Goal: Information Seeking & Learning: Learn about a topic

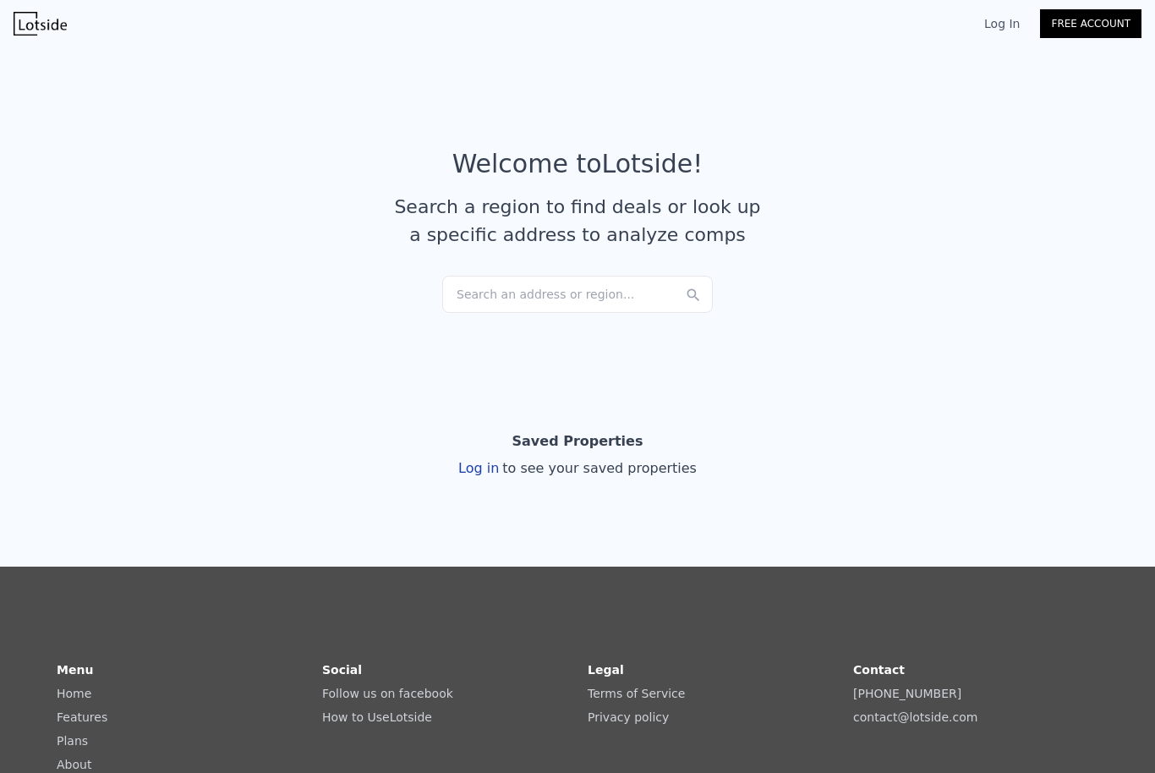
click at [562, 293] on div "Search an address or region..." at bounding box center [577, 294] width 270 height 37
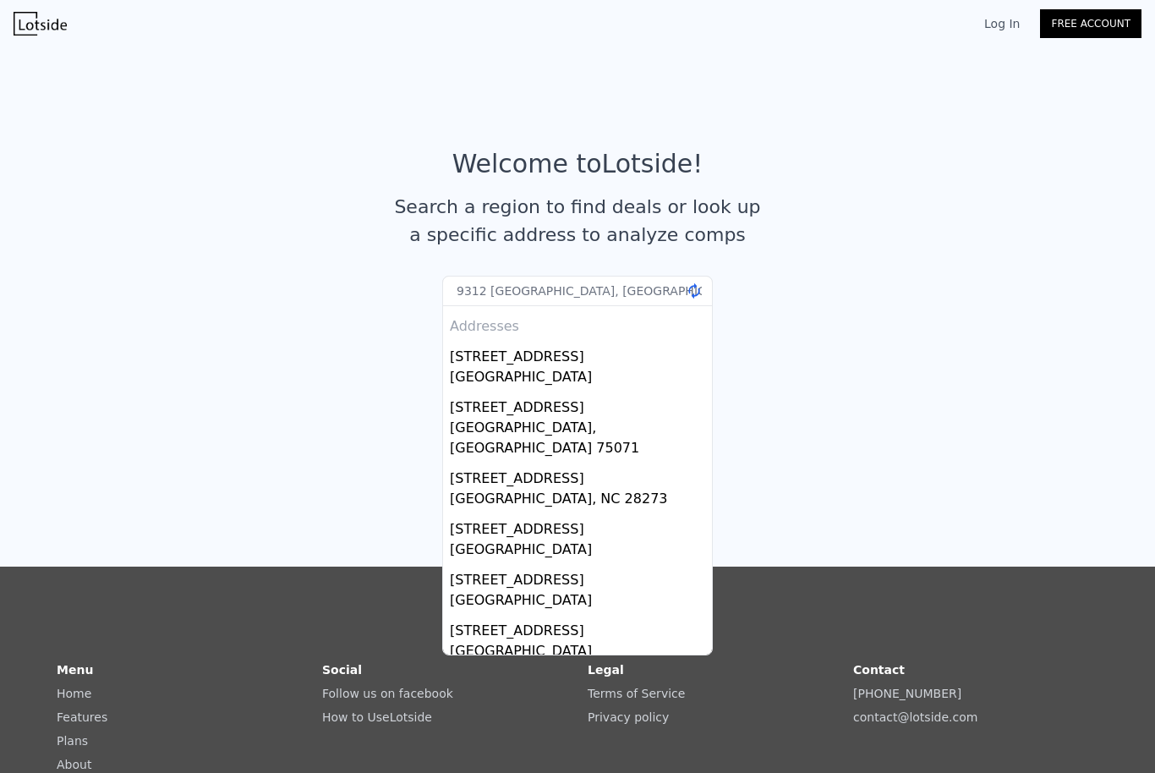
type input "9312 [GEOGRAPHIC_DATA], bre"
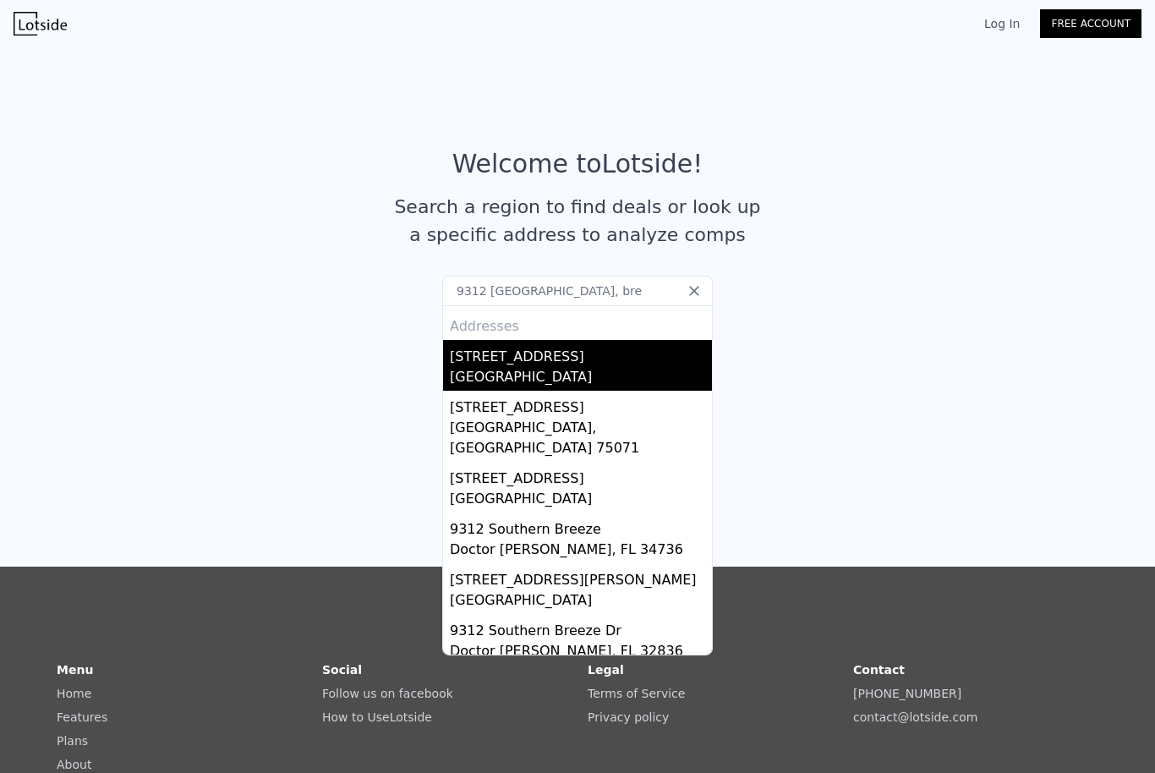
click at [505, 358] on div "[STREET_ADDRESS]" at bounding box center [581, 353] width 262 height 27
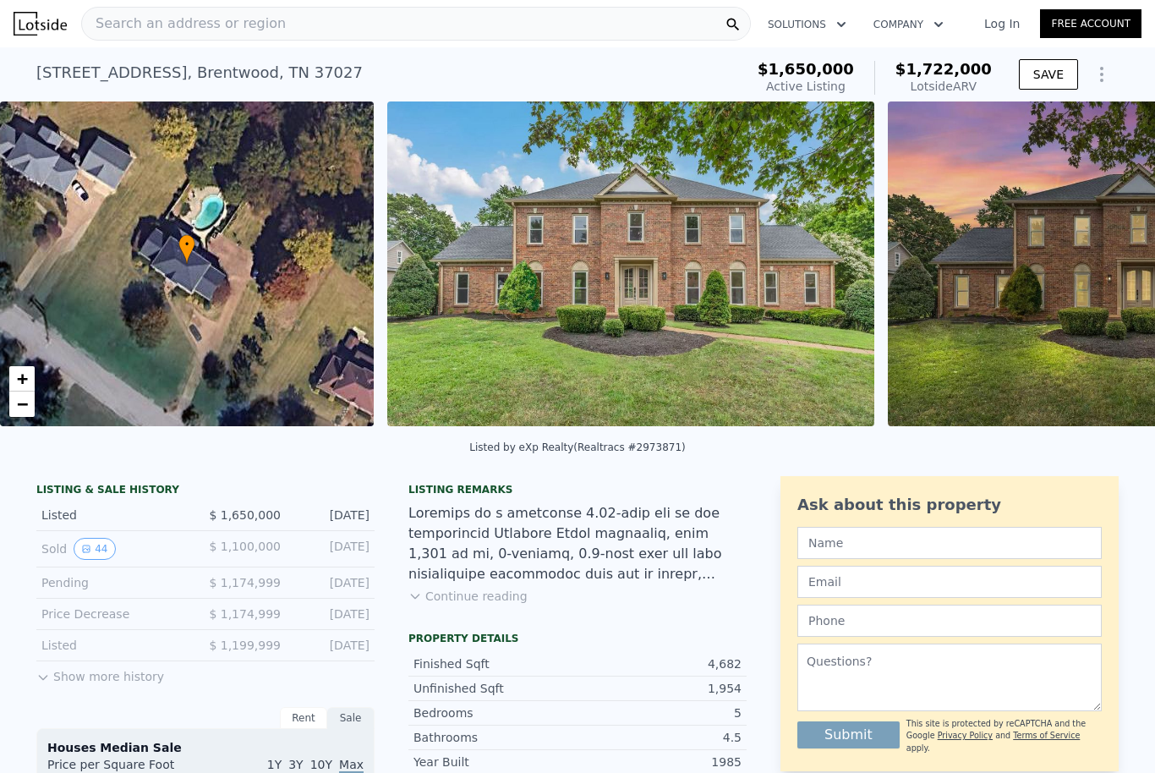
scroll to position [74, 0]
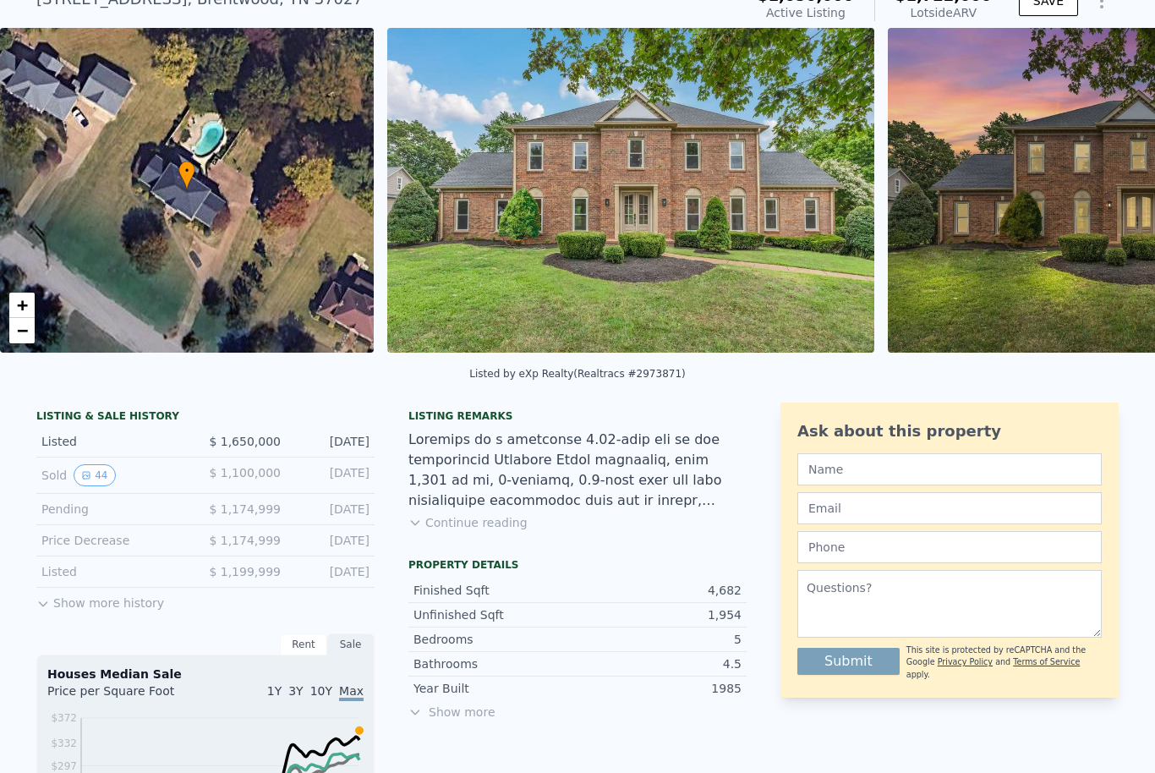
click at [471, 523] on button "Continue reading" at bounding box center [467, 522] width 119 height 17
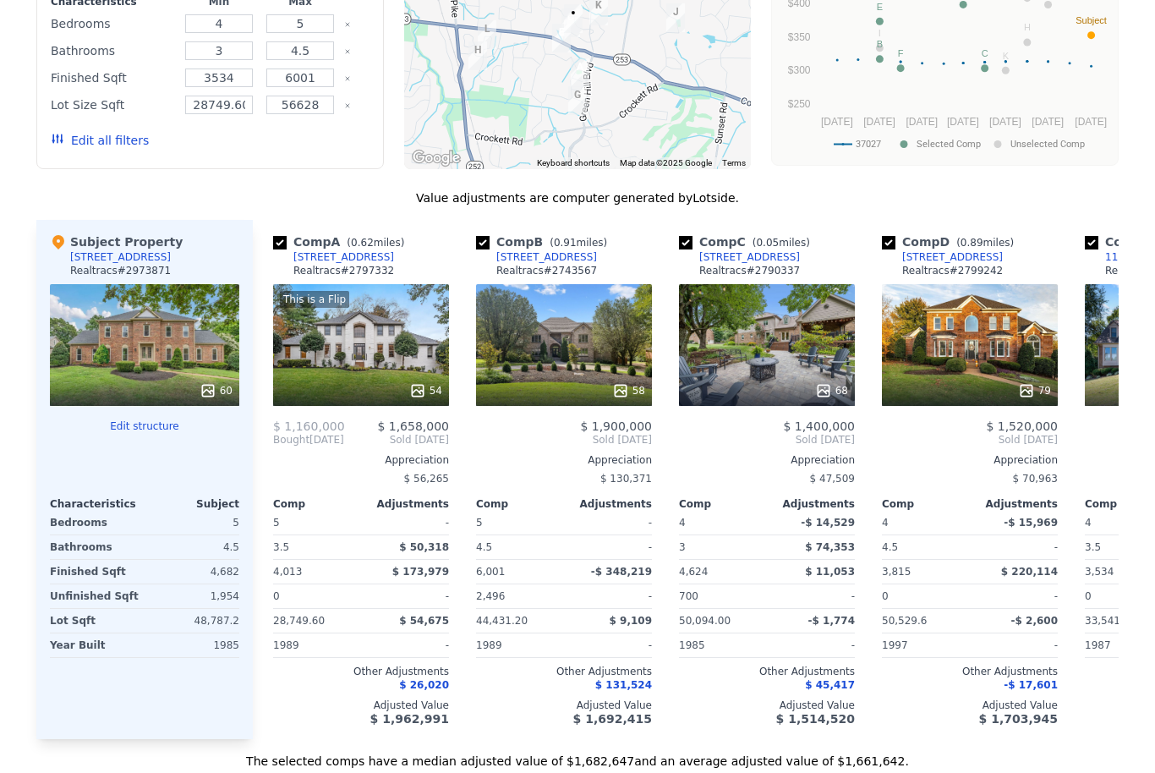
scroll to position [1781, 0]
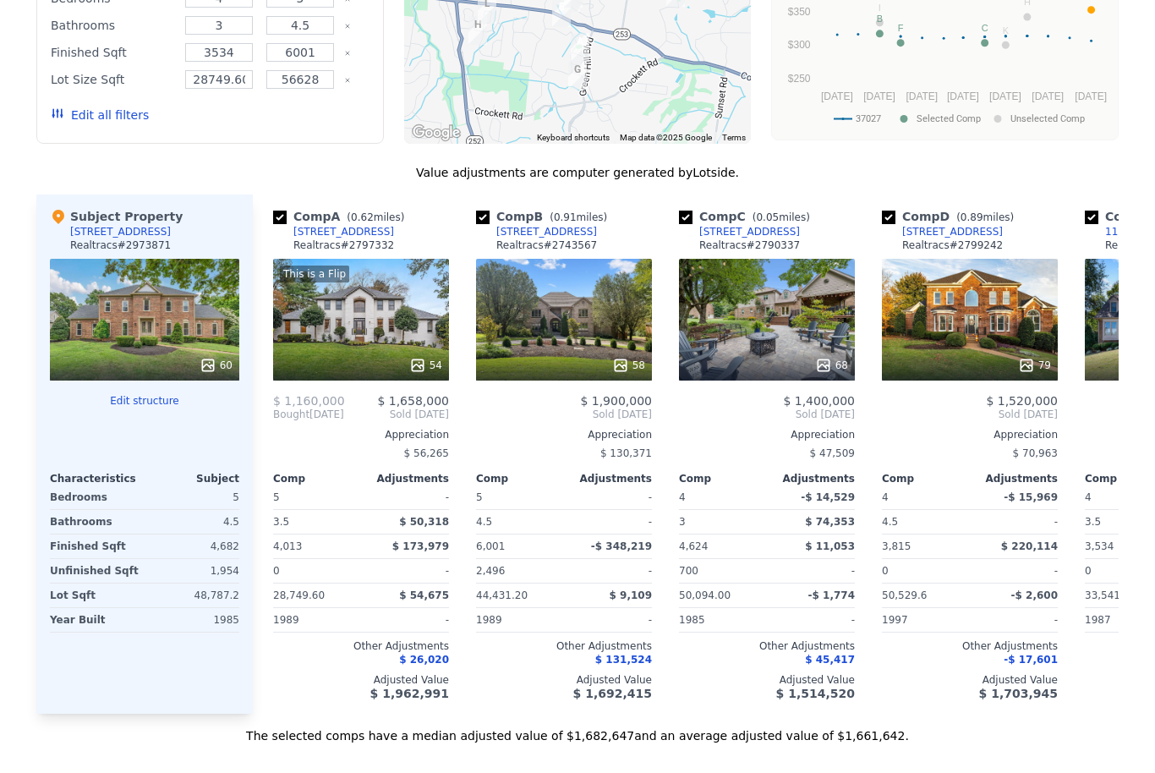
click at [139, 394] on button "Edit structure" at bounding box center [144, 401] width 189 height 14
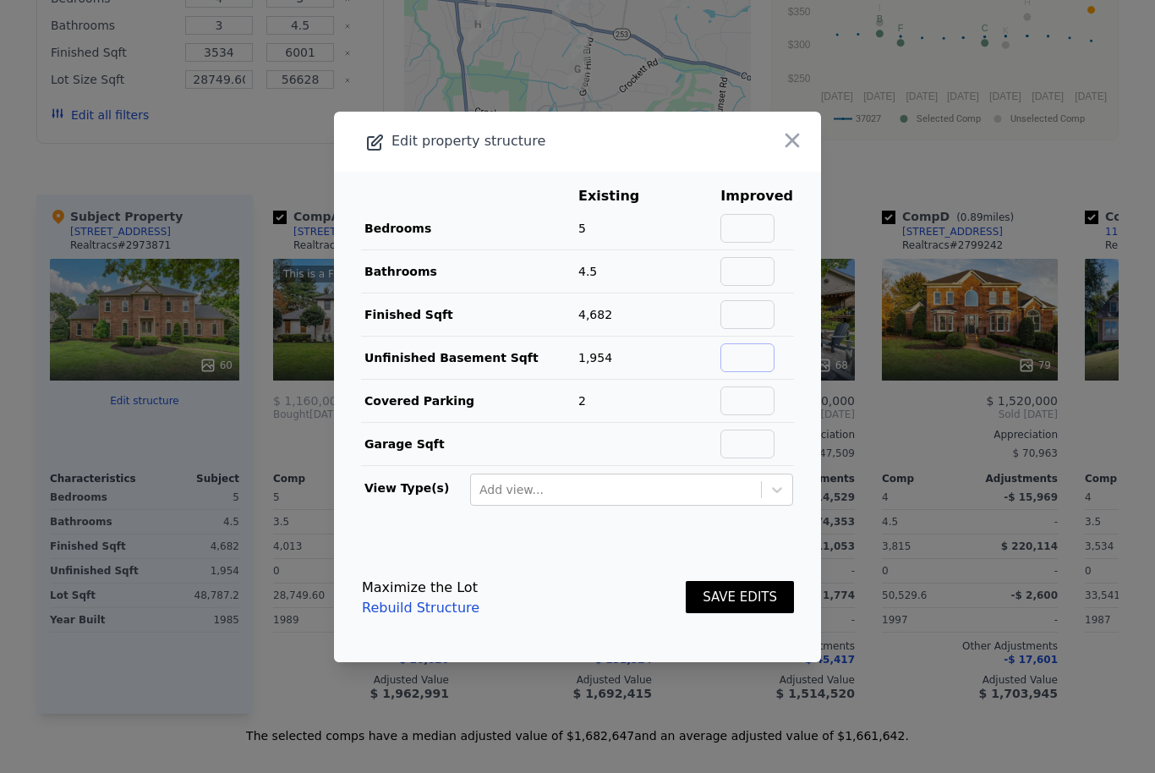
click at [760, 372] on input "text" at bounding box center [747, 357] width 54 height 29
type input "0"
click at [789, 152] on icon "button" at bounding box center [792, 140] width 24 height 24
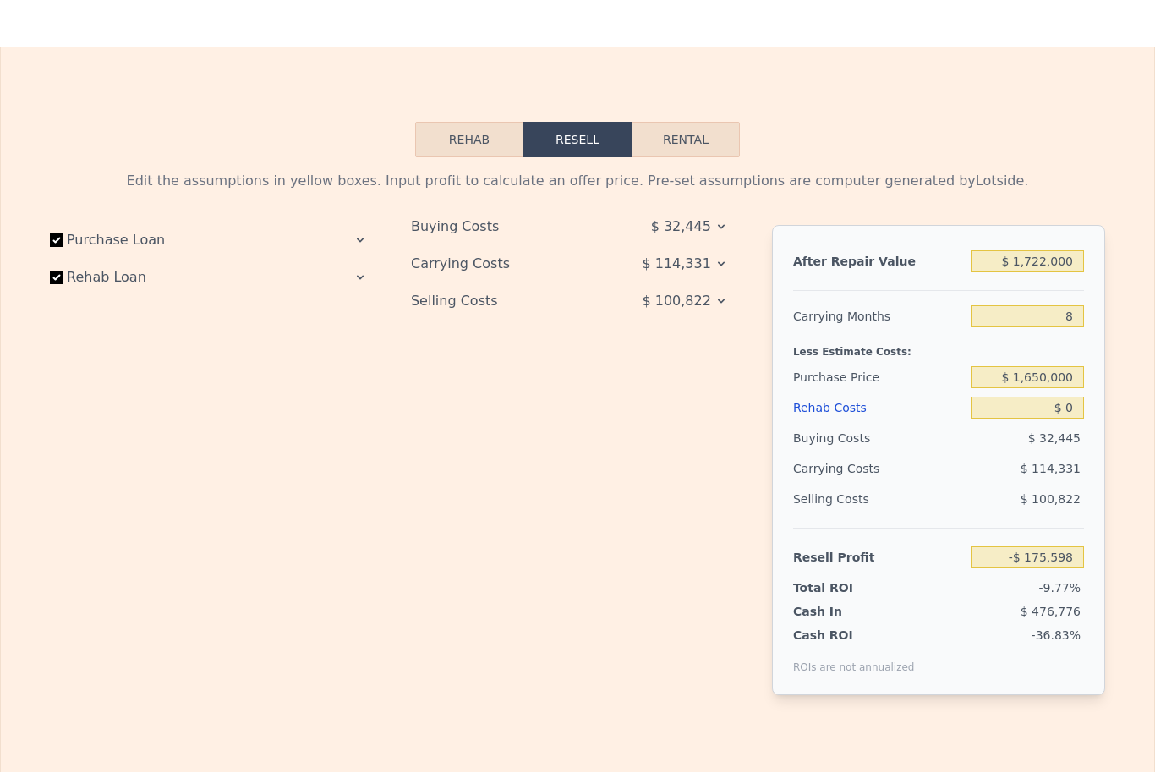
scroll to position [2579, 0]
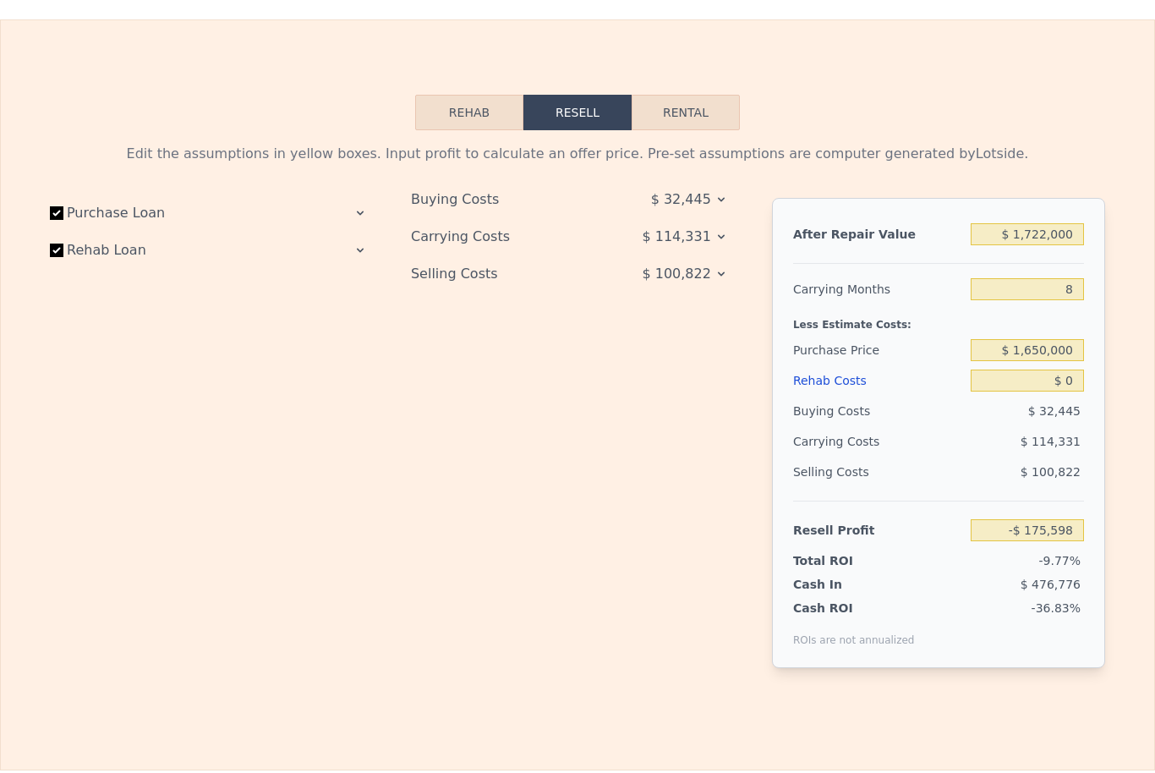
click at [719, 236] on icon at bounding box center [721, 238] width 7 height 4
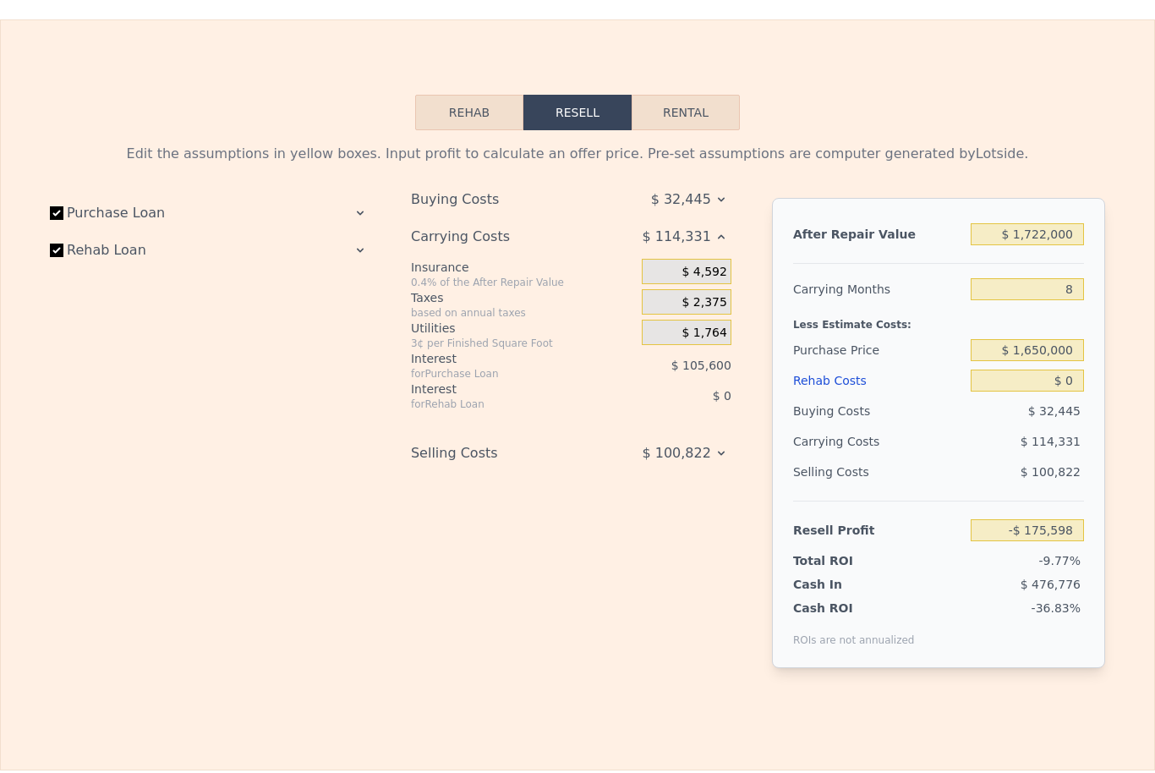
click at [719, 184] on html "Search an address or region Solutions Company Open main menu Log In Free Accoun…" at bounding box center [577, 386] width 1155 height 773
click at [720, 231] on icon at bounding box center [721, 238] width 14 height 14
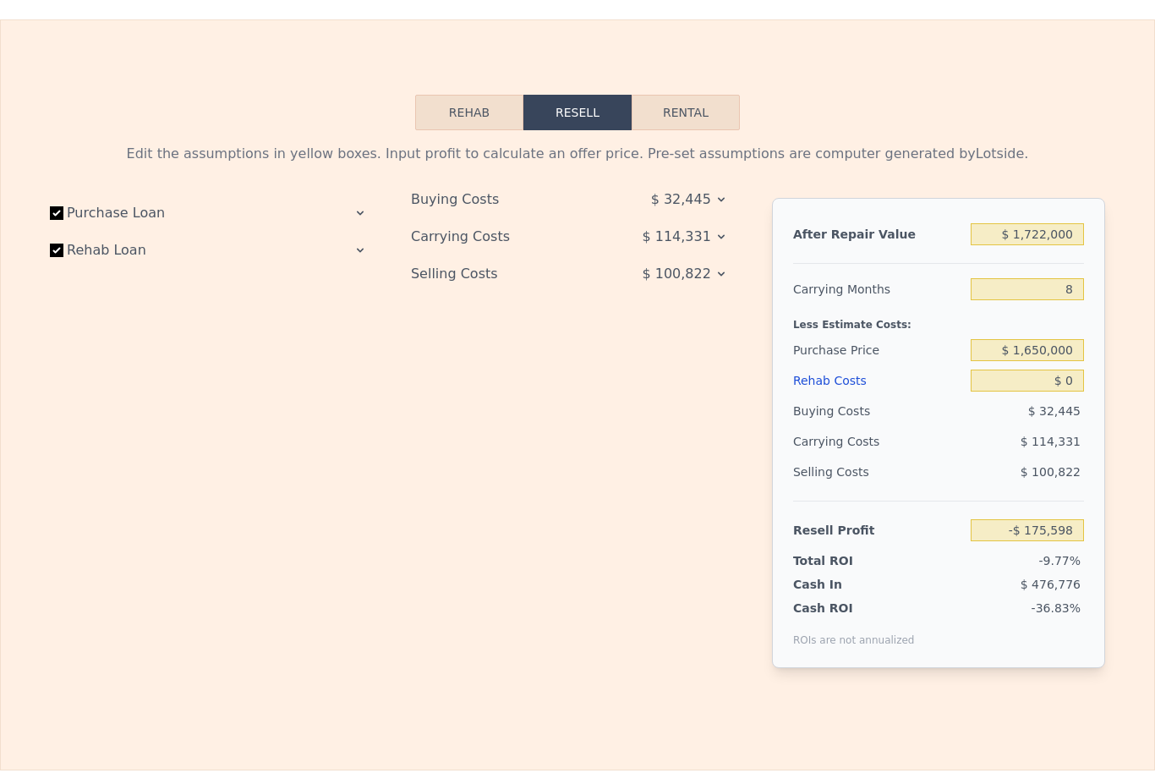
click at [359, 249] on icon at bounding box center [360, 251] width 7 height 4
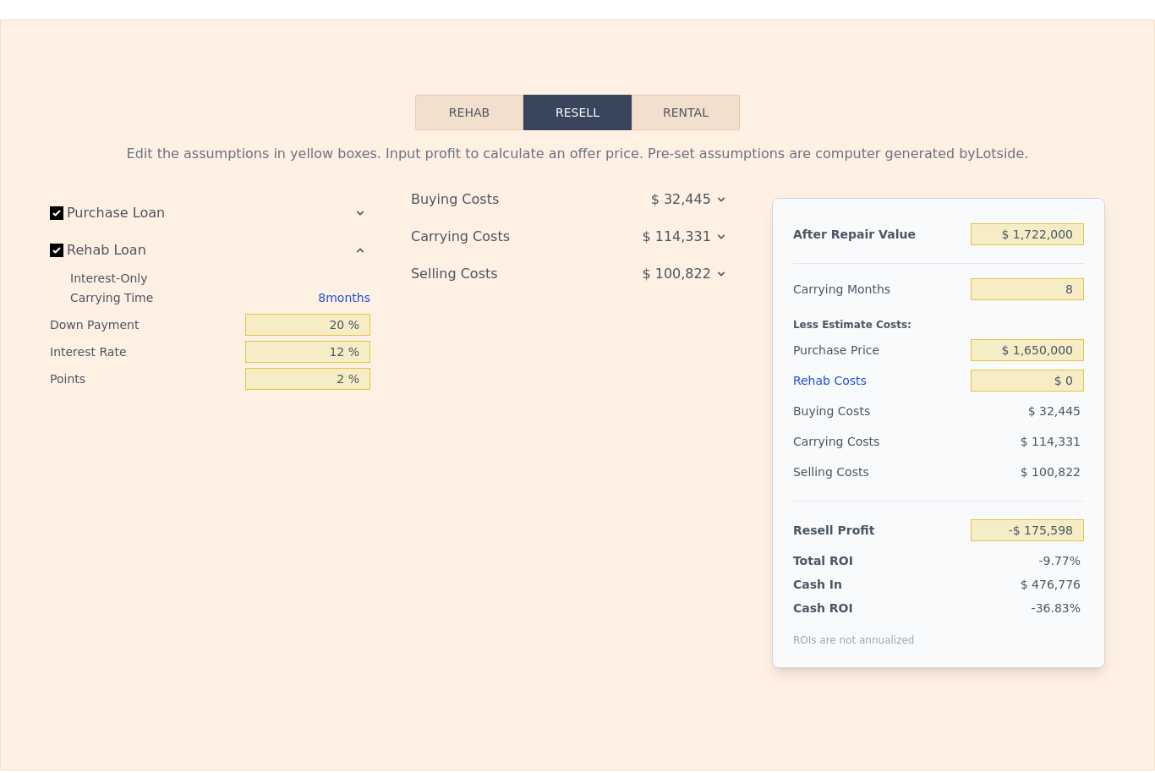
click at [359, 244] on icon at bounding box center [360, 251] width 14 height 14
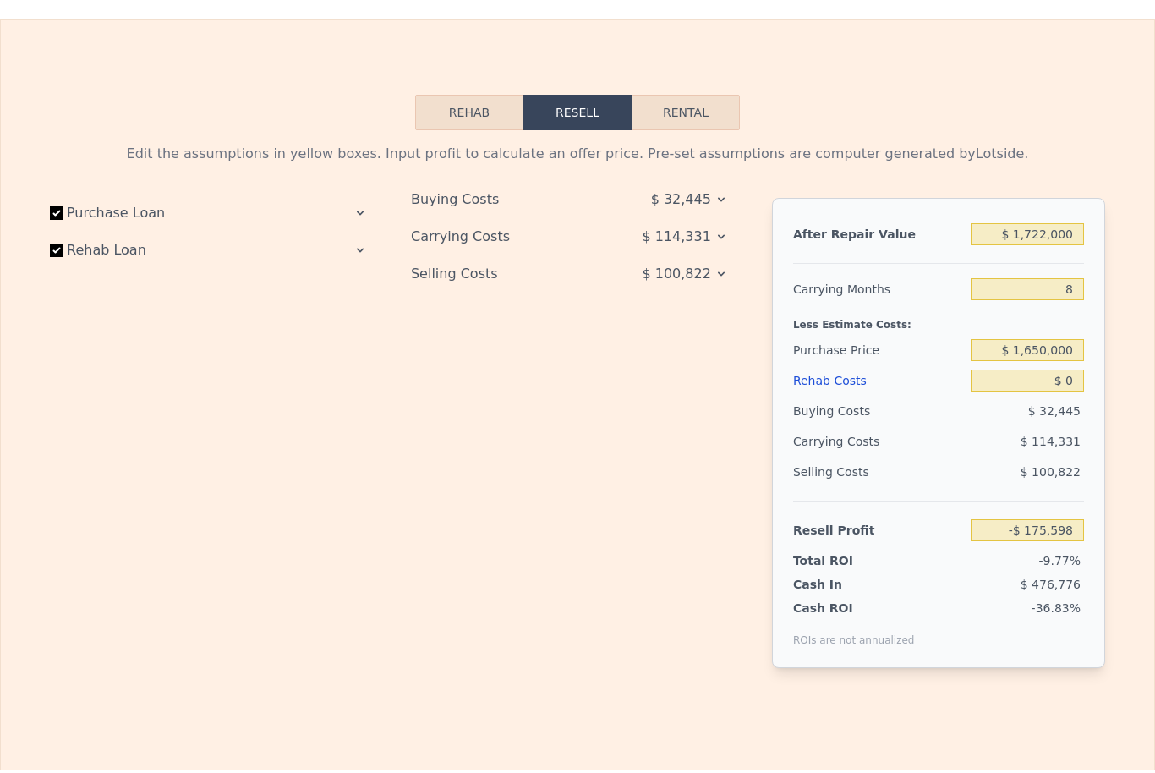
click at [57, 244] on input "Rehab Loan" at bounding box center [57, 251] width 14 height 14
checkbox input "false"
click at [360, 207] on icon at bounding box center [360, 214] width 14 height 14
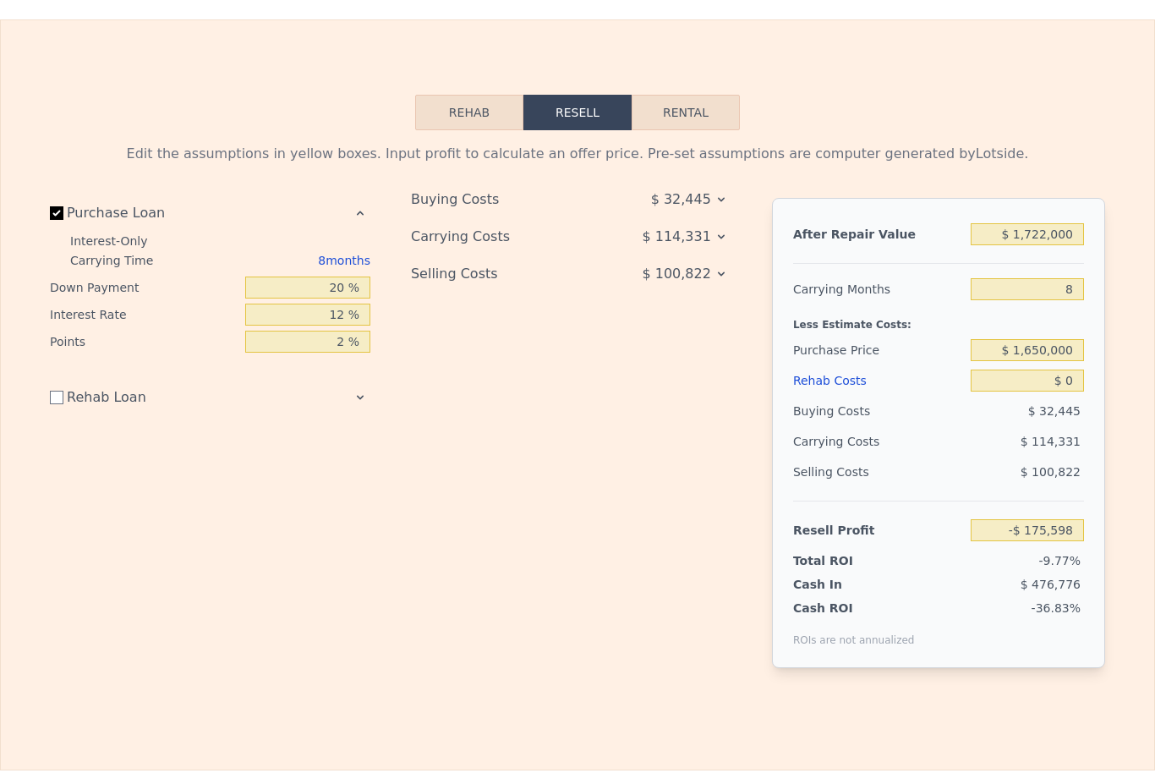
click at [360, 159] on html "Search an address or region Solutions Company Open main menu Log In Free Accoun…" at bounding box center [577, 386] width 1155 height 773
click at [361, 212] on icon at bounding box center [360, 214] width 7 height 4
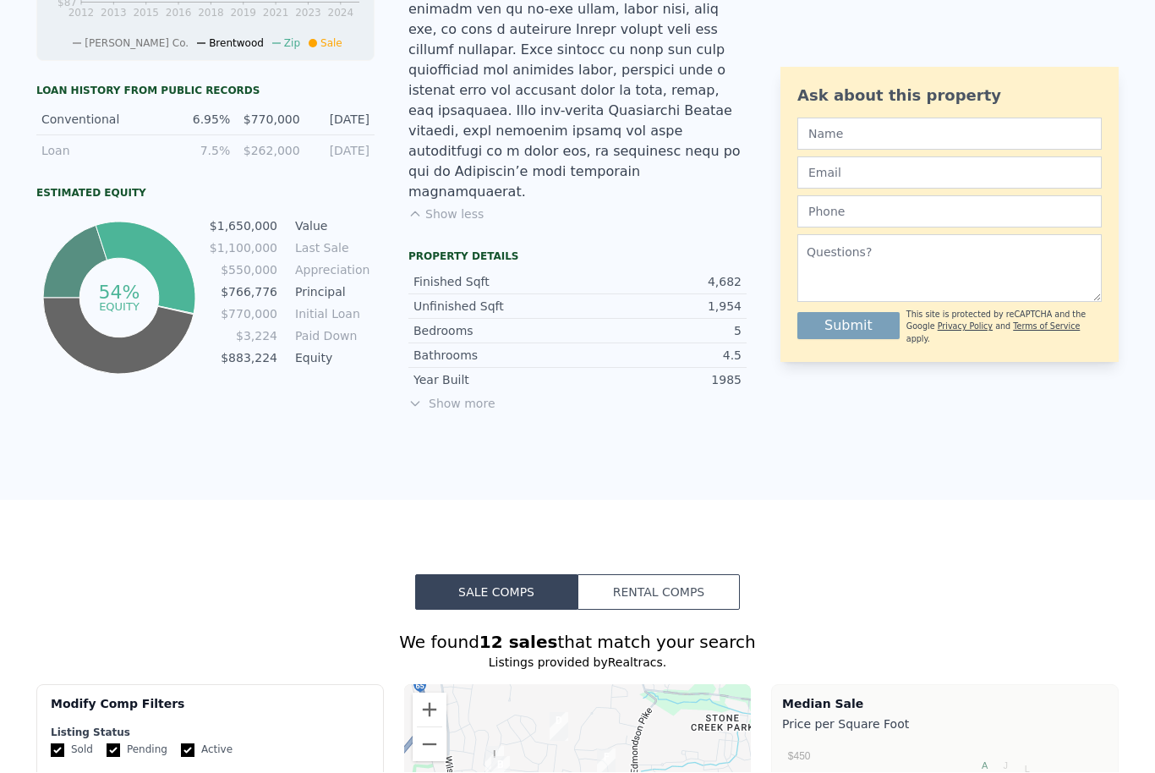
scroll to position [951, 0]
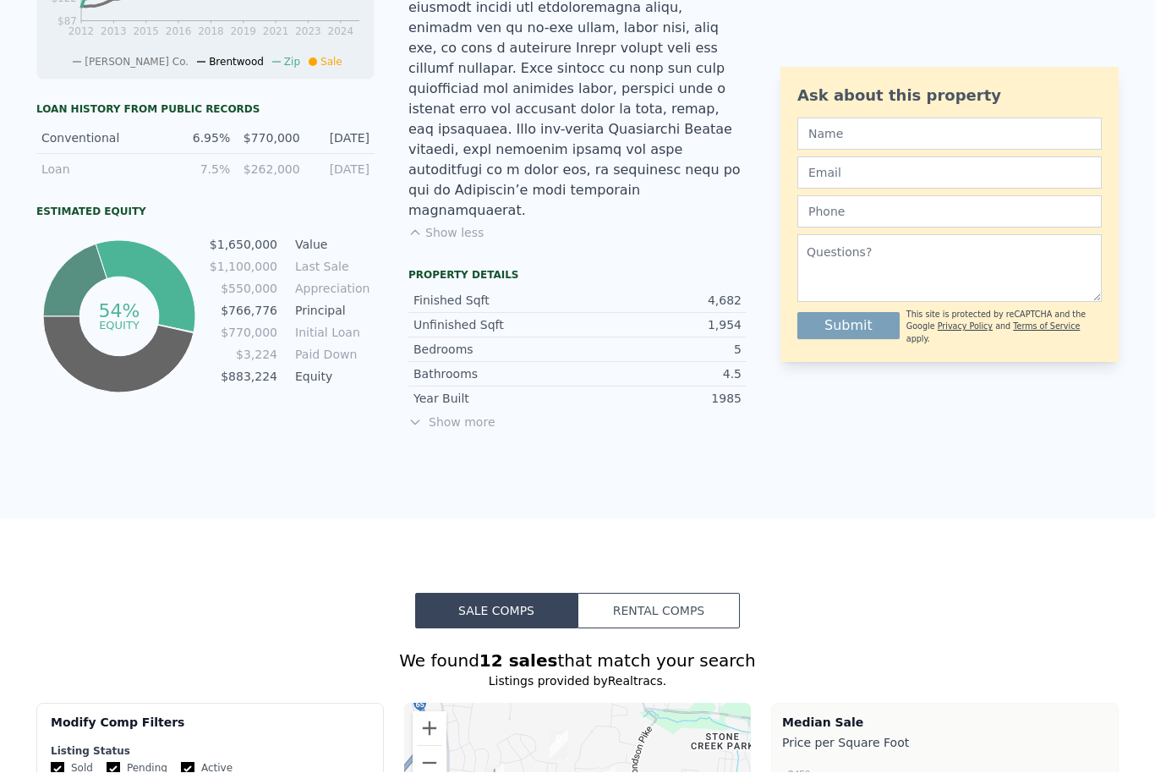
click at [602, 593] on button "Rental Comps" at bounding box center [658, 610] width 162 height 35
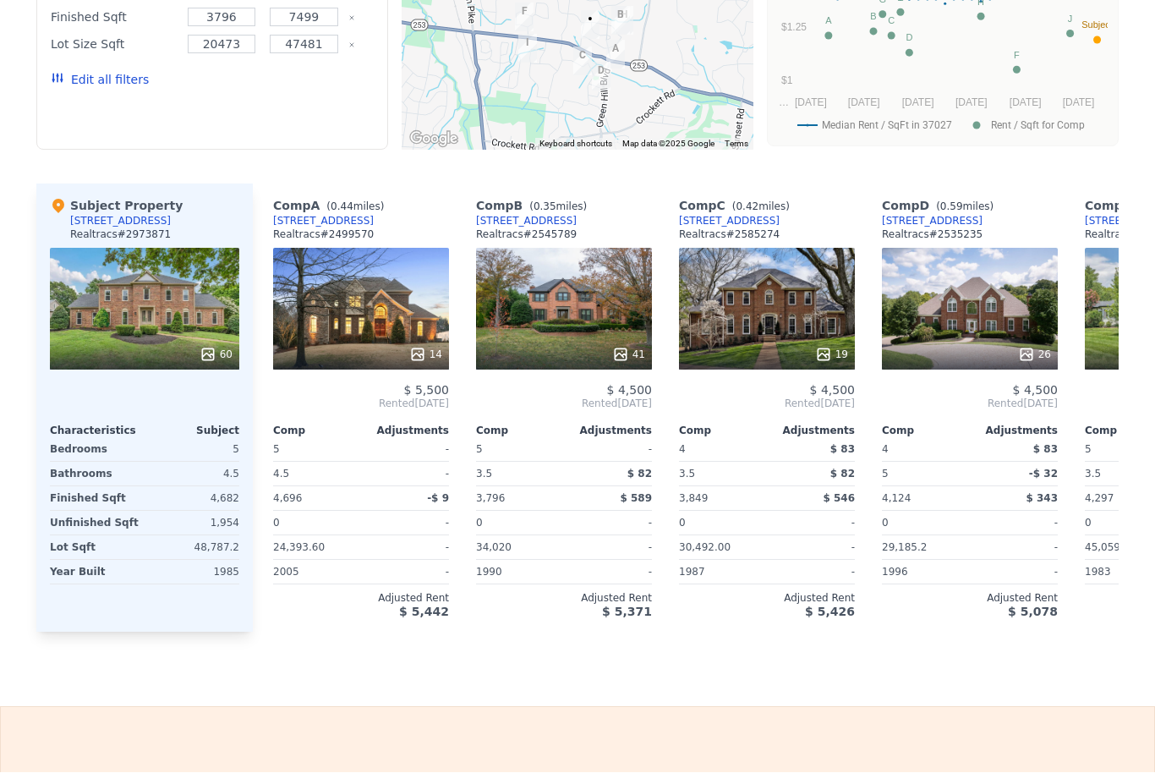
scroll to position [1789, 0]
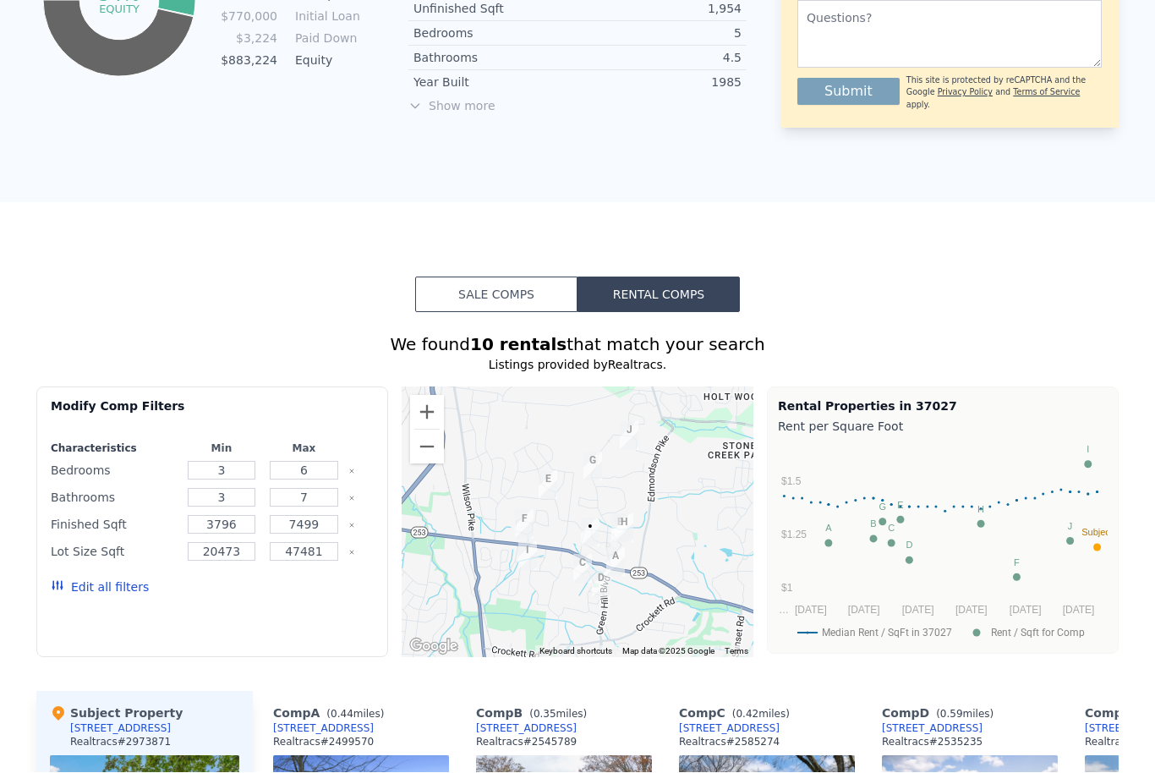
click at [188, 214] on div "Sale Comps Rental Comps We found 10 rentals that match your search Listings pro…" at bounding box center [577, 708] width 1155 height 1011
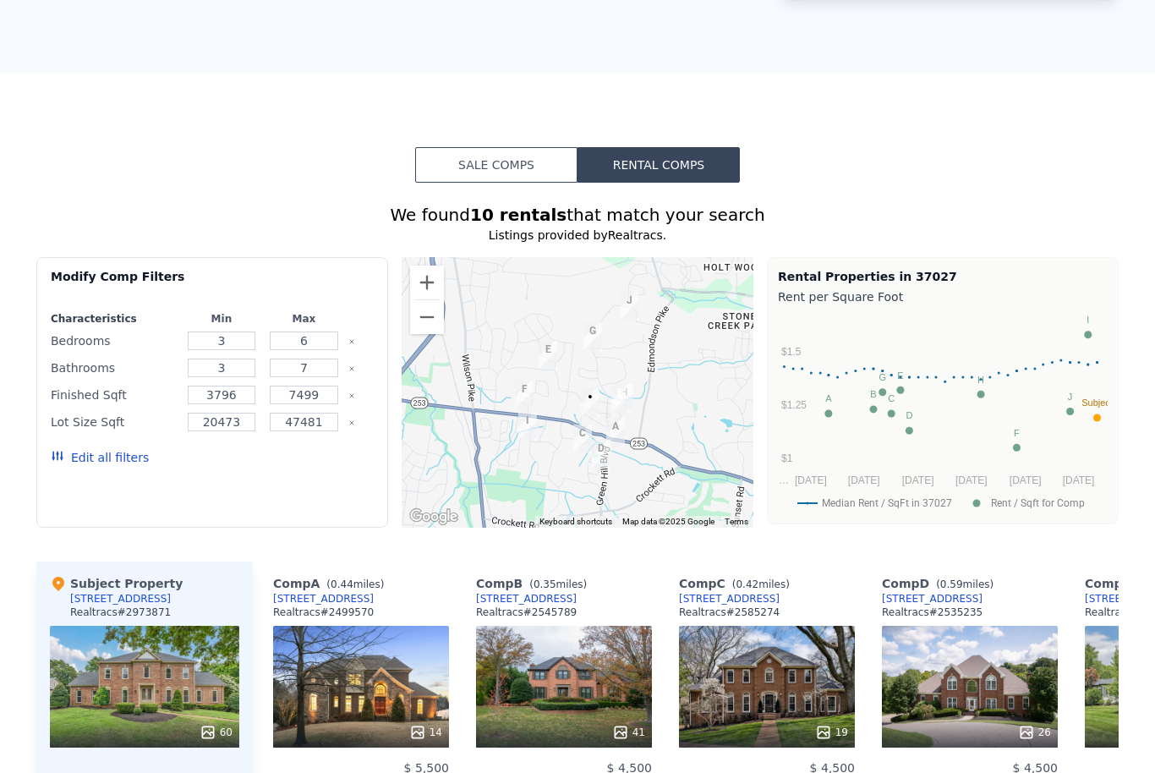
scroll to position [1356, 0]
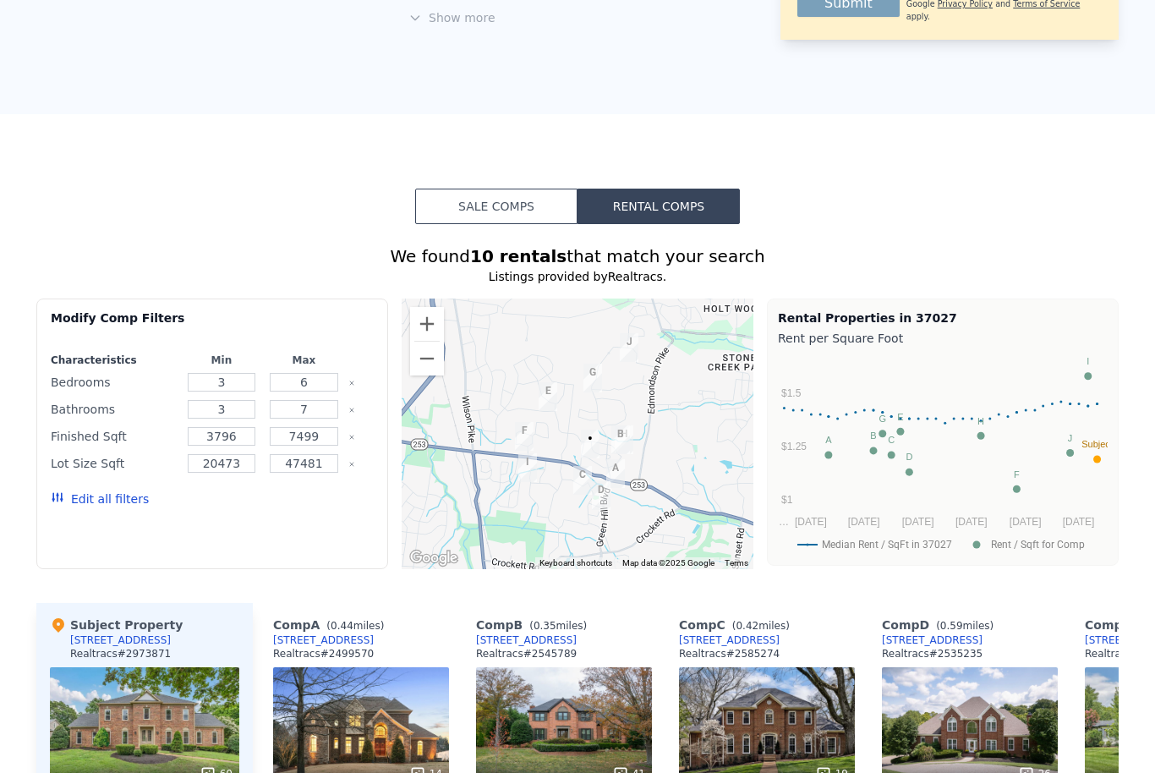
click at [506, 188] on button "Sale Comps" at bounding box center [496, 205] width 162 height 35
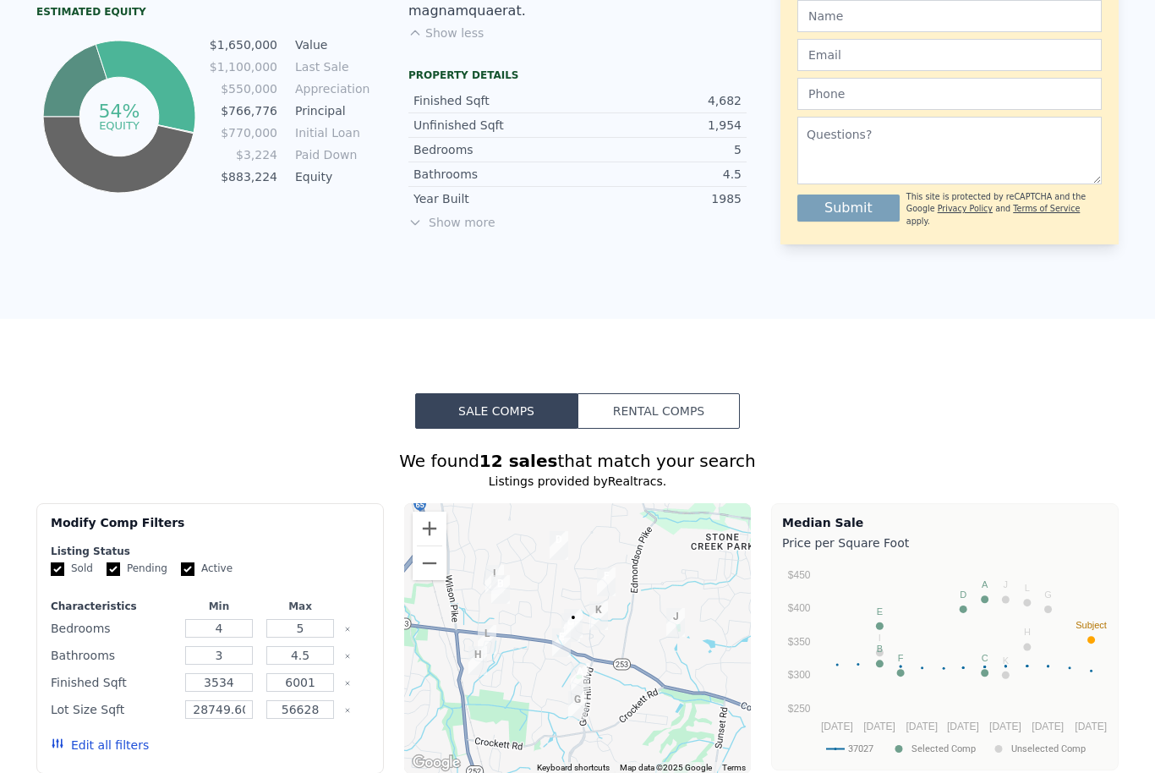
scroll to position [1146, 0]
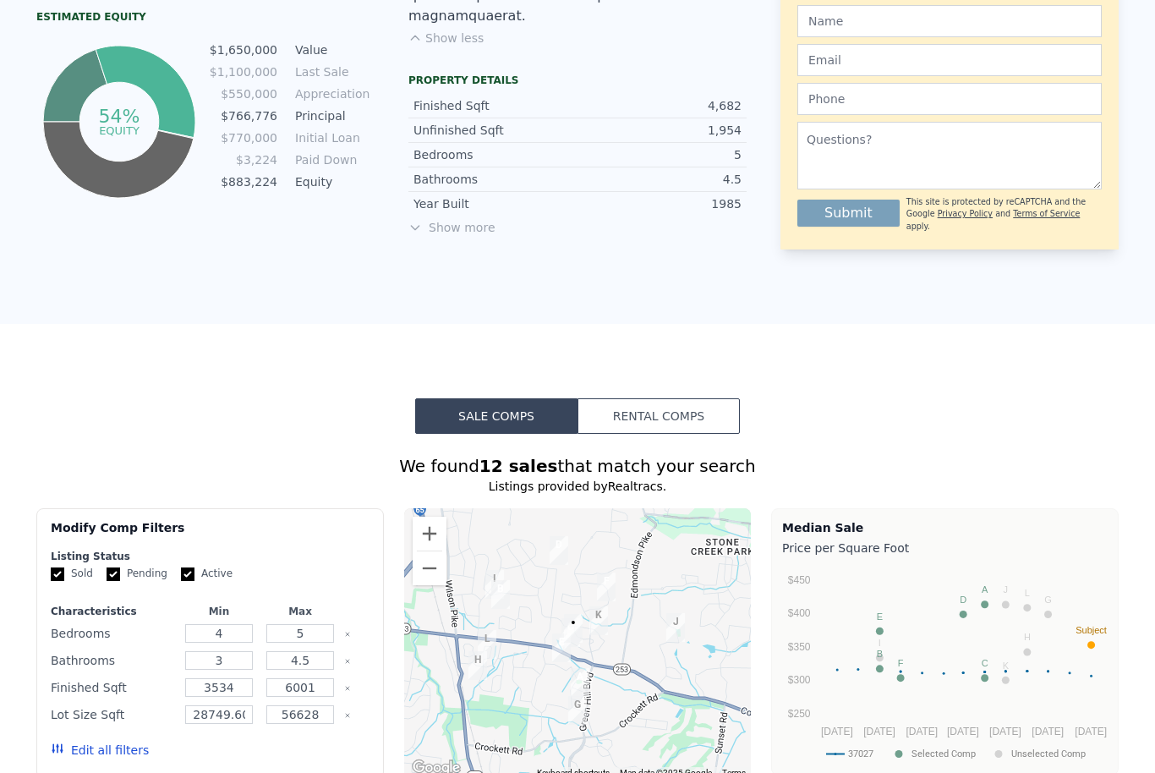
click at [59, 567] on input "Sold" at bounding box center [58, 574] width 14 height 14
checkbox input "false"
click at [310, 738] on button "Update Search" at bounding box center [305, 750] width 128 height 24
click at [297, 738] on button "Update Search" at bounding box center [305, 750] width 128 height 24
click at [341, 738] on button "Update Search" at bounding box center [305, 750] width 128 height 24
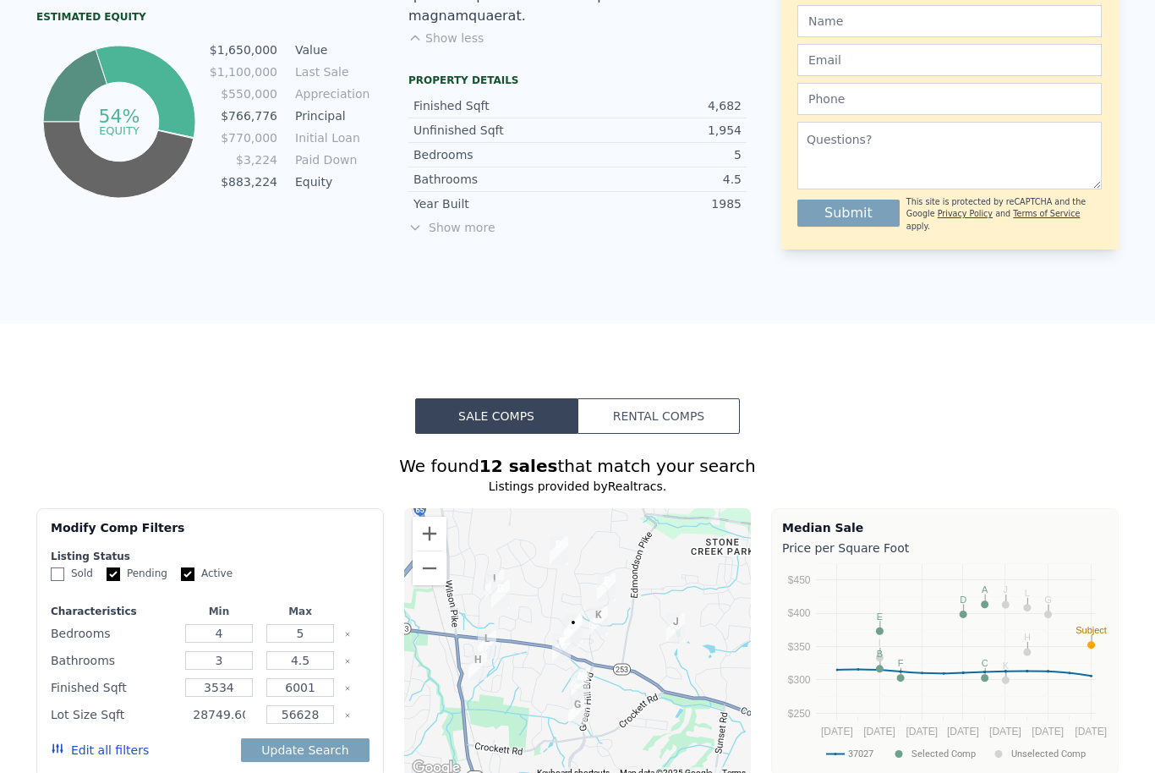
click at [221, 705] on input "28749.600000000002" at bounding box center [218, 714] width 67 height 19
drag, startPoint x: 218, startPoint y: 660, endPoint x: 132, endPoint y: 654, distance: 86.4
click at [132, 702] on div "Lot Size Sqft 28749.600000000002 56628" at bounding box center [210, 714] width 319 height 24
click at [234, 705] on input "28749.600000000002" at bounding box center [218, 714] width 67 height 19
type input "28749"
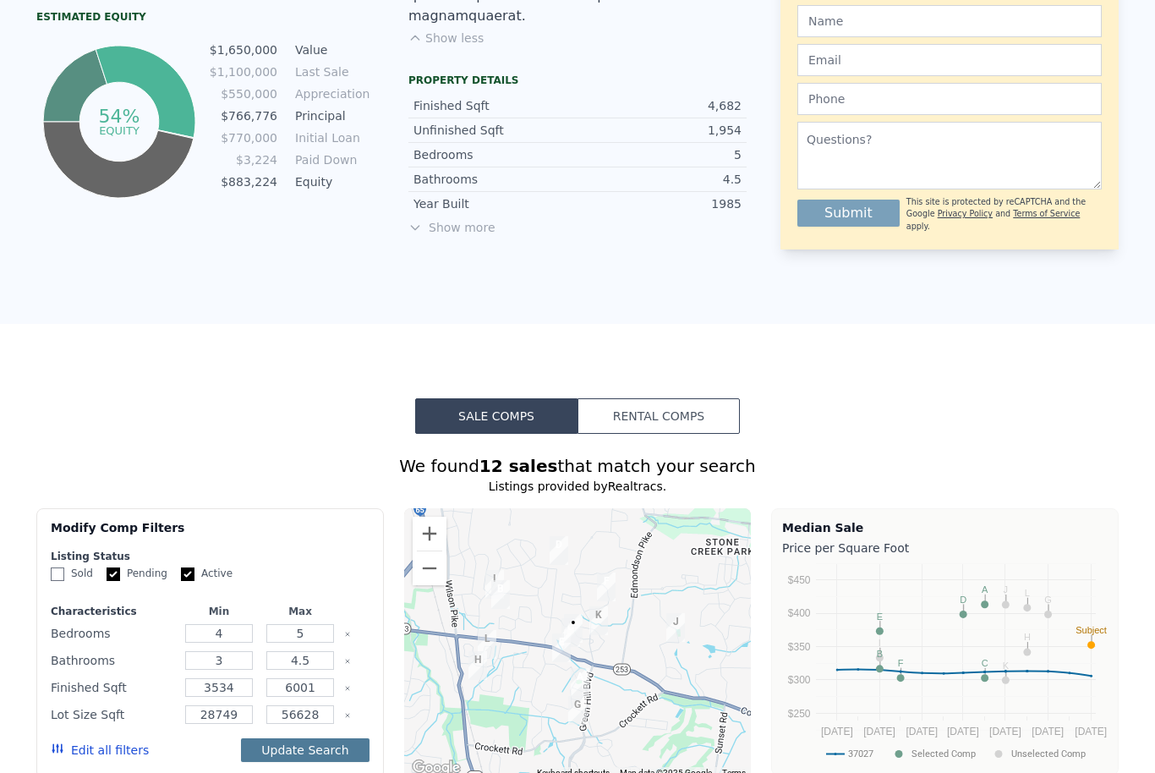
click at [303, 738] on button "Update Search" at bounding box center [305, 750] width 128 height 24
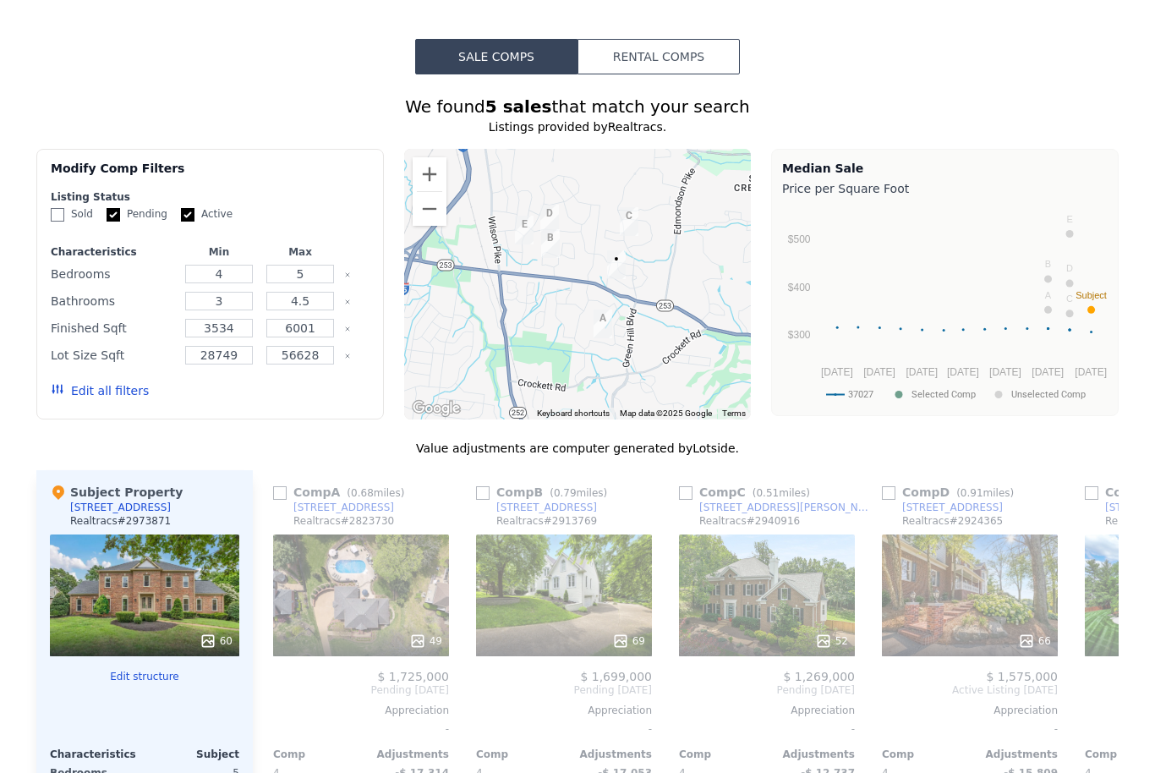
scroll to position [1567, 0]
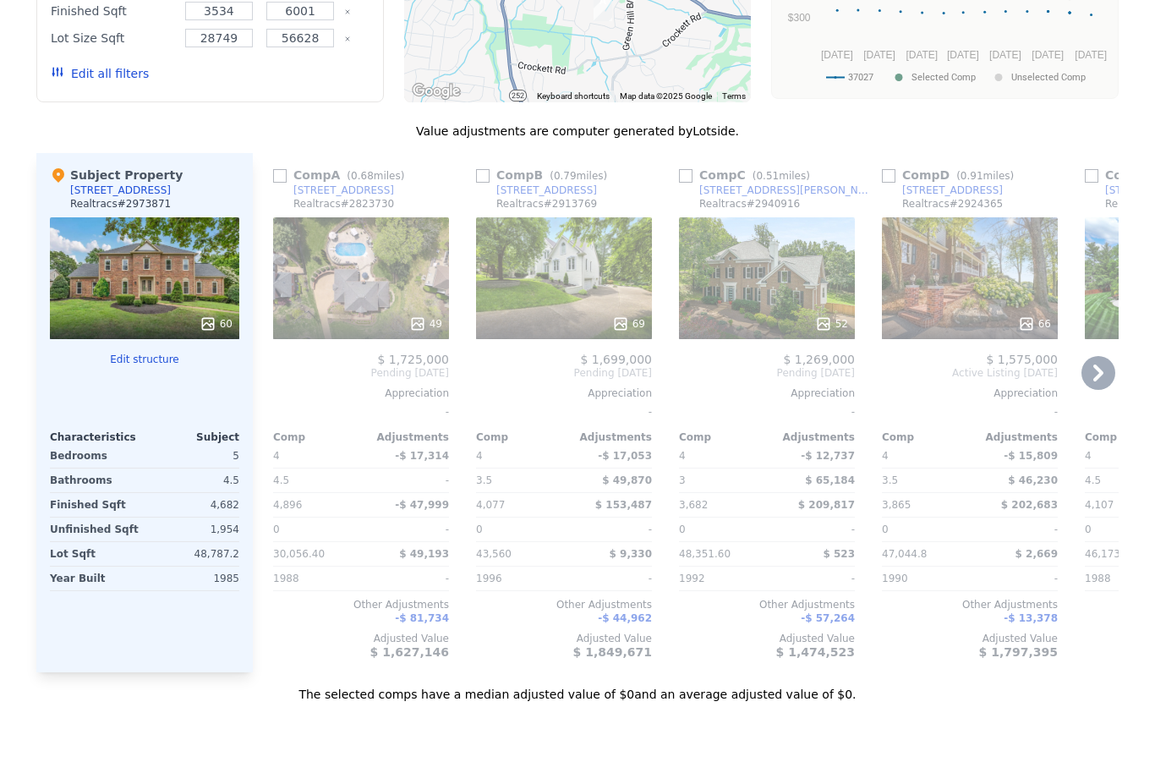
click at [256, 153] on div "Comp A ( 0.68 miles) [STREET_ADDRESS] Realtracs # 2823730 49 $ 1,725,000 Pendin…" at bounding box center [354, 412] width 203 height 519
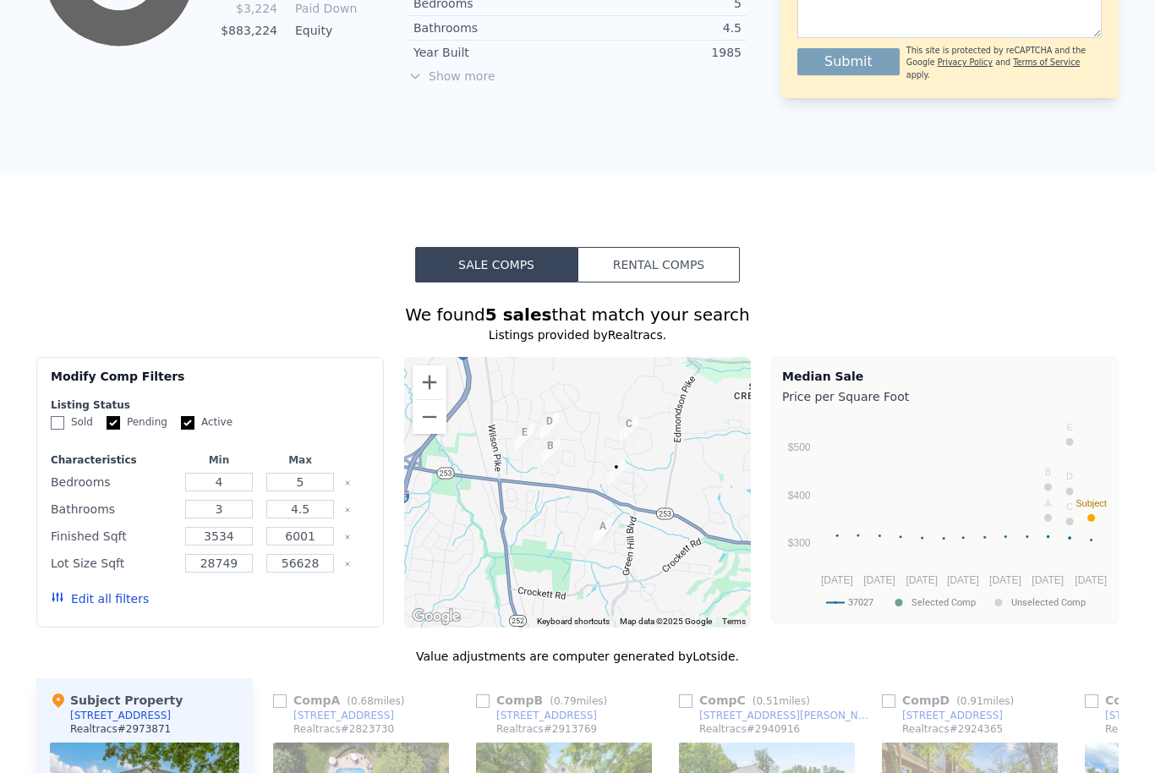
scroll to position [1297, 0]
click at [54, 417] on input "Sold" at bounding box center [58, 424] width 14 height 14
checkbox input "true"
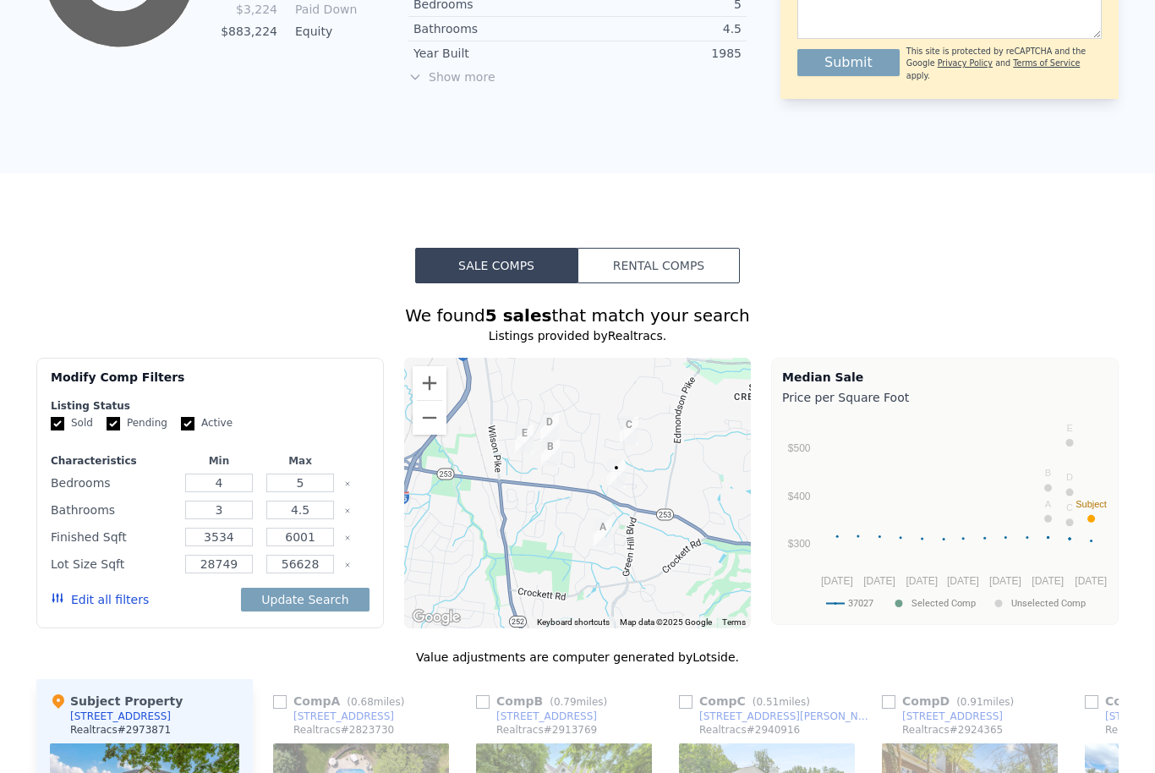
click at [187, 417] on input "Active" at bounding box center [188, 424] width 14 height 14
checkbox input "false"
click at [292, 587] on button "Update Search" at bounding box center [305, 599] width 128 height 24
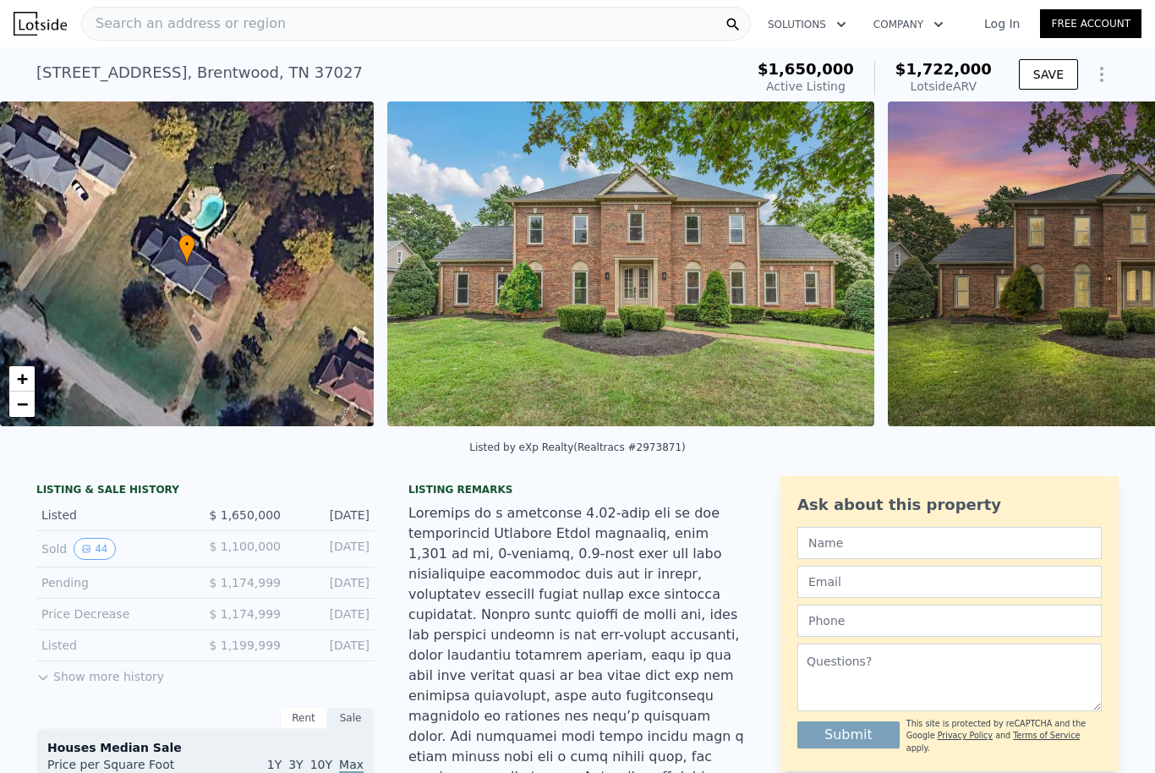
scroll to position [0, 0]
